Goal: Information Seeking & Learning: Learn about a topic

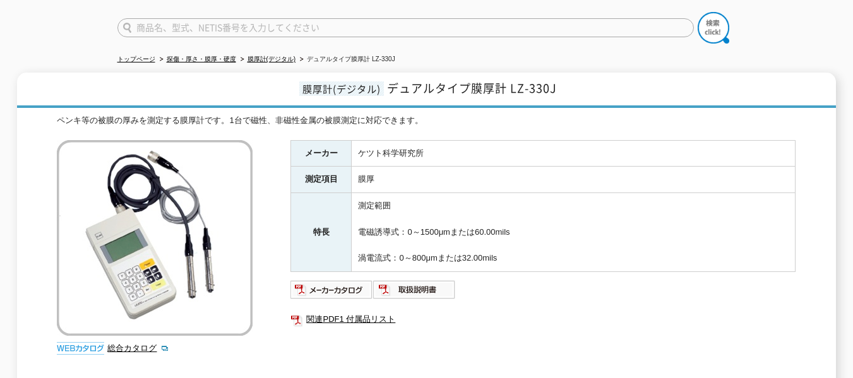
scroll to position [126, 0]
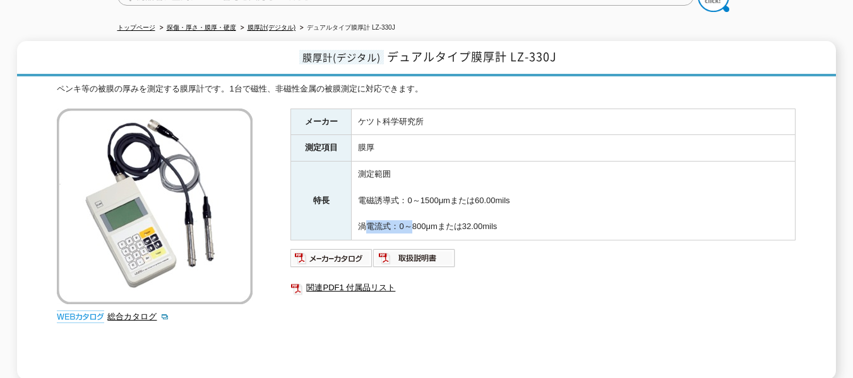
drag, startPoint x: 358, startPoint y: 216, endPoint x: 404, endPoint y: 220, distance: 45.5
click at [404, 220] on td "測定範囲 電磁誘導式：0～1500μmまたは60.00mils 渦電流式：0～800μmまたは32.00mils" at bounding box center [574, 201] width 444 height 79
click at [384, 220] on td "測定範囲 電磁誘導式：0～1500μmまたは60.00mils 渦電流式：0～800μmまたは32.00mils" at bounding box center [574, 201] width 444 height 79
drag, startPoint x: 389, startPoint y: 223, endPoint x: 352, endPoint y: 224, distance: 37.3
click at [352, 224] on td "測定範囲 電磁誘導式：0～1500μmまたは60.00mils 渦電流式：0～800μmまたは32.00mils" at bounding box center [574, 201] width 444 height 79
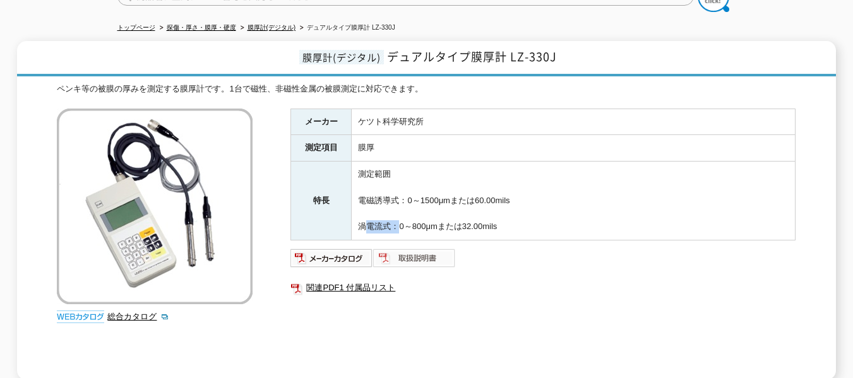
click at [453, 248] on img at bounding box center [414, 258] width 83 height 20
click at [394, 224] on td "測定範囲 電磁誘導式：0～1500μmまたは60.00mils 渦電流式：0～800μmまたは32.00mils" at bounding box center [574, 201] width 444 height 79
drag, startPoint x: 375, startPoint y: 218, endPoint x: 357, endPoint y: 218, distance: 17.7
click at [357, 218] on td "測定範囲 電磁誘導式：0～1500μmまたは60.00mils 渦電流式：0～800μmまたは32.00mils" at bounding box center [574, 201] width 444 height 79
click at [387, 227] on td "測定範囲 電磁誘導式：0～1500μmまたは60.00mils 渦電流式：0～800μmまたは32.00mils" at bounding box center [574, 201] width 444 height 79
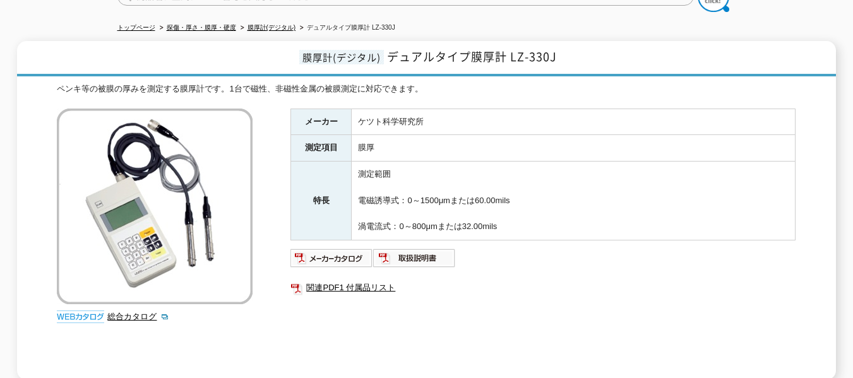
click at [393, 221] on td "測定範囲 電磁誘導式：0～1500μmまたは60.00mils 渦電流式：0～800μmまたは32.00mils" at bounding box center [574, 201] width 444 height 79
